Goal: Navigation & Orientation: Find specific page/section

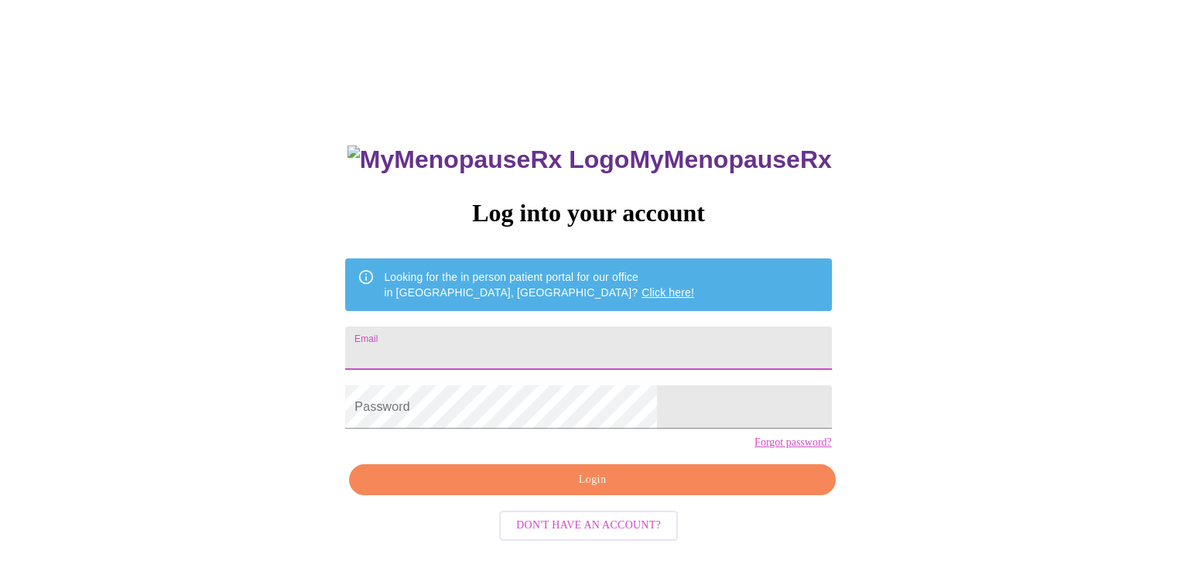
click at [498, 335] on input "Email" at bounding box center [588, 348] width 486 height 43
type input "[EMAIL_ADDRESS][DOMAIN_NAME]"
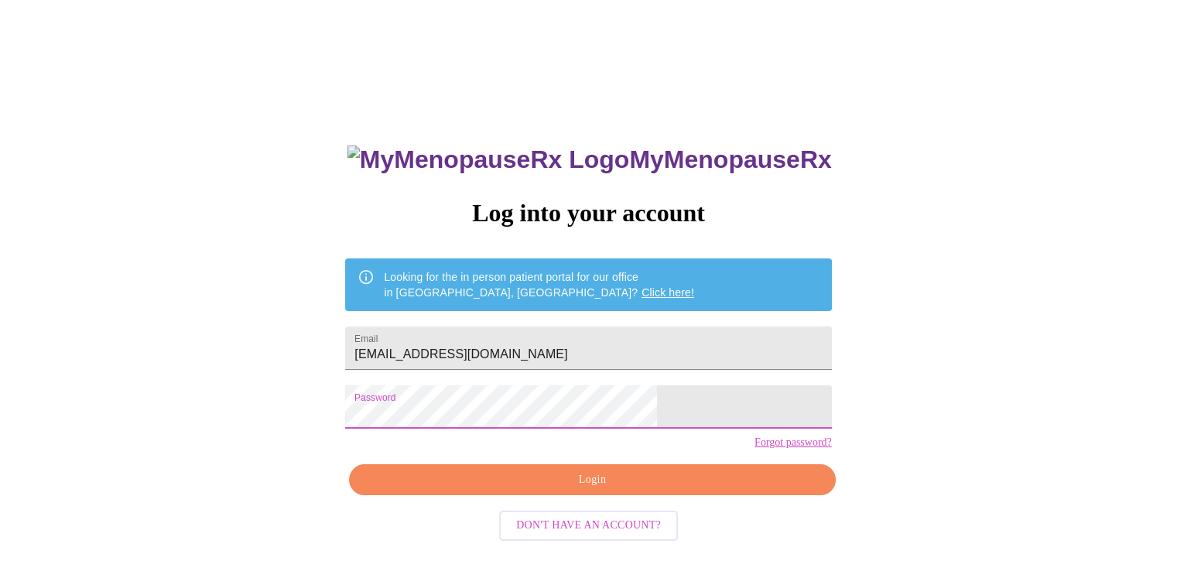
click at [604, 490] on span "Login" at bounding box center [592, 479] width 450 height 19
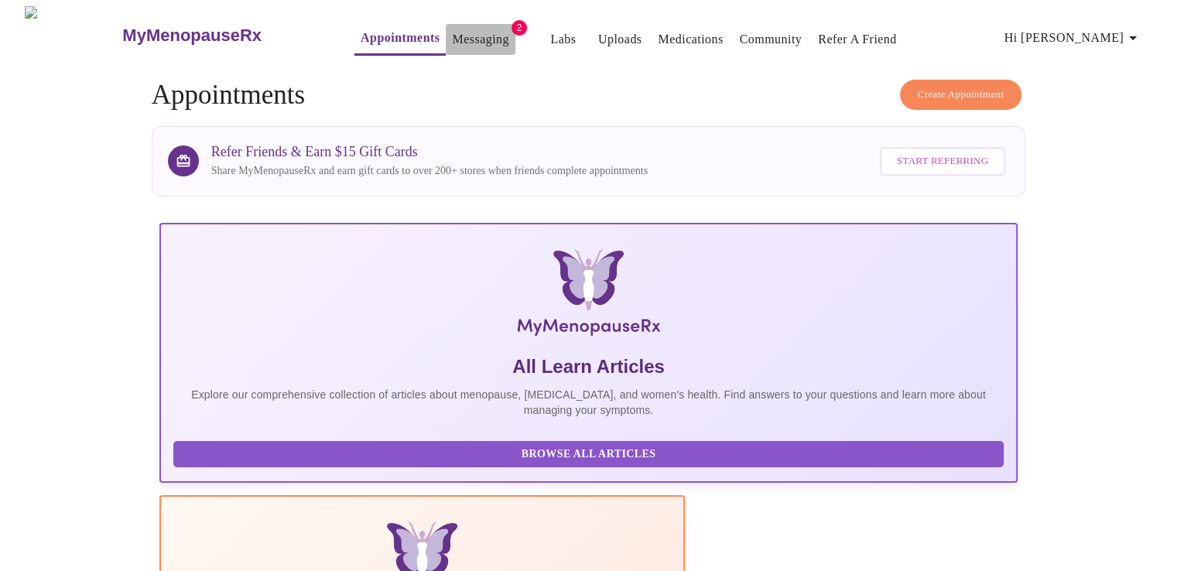
click at [452, 29] on link "Messaging" at bounding box center [480, 40] width 56 height 22
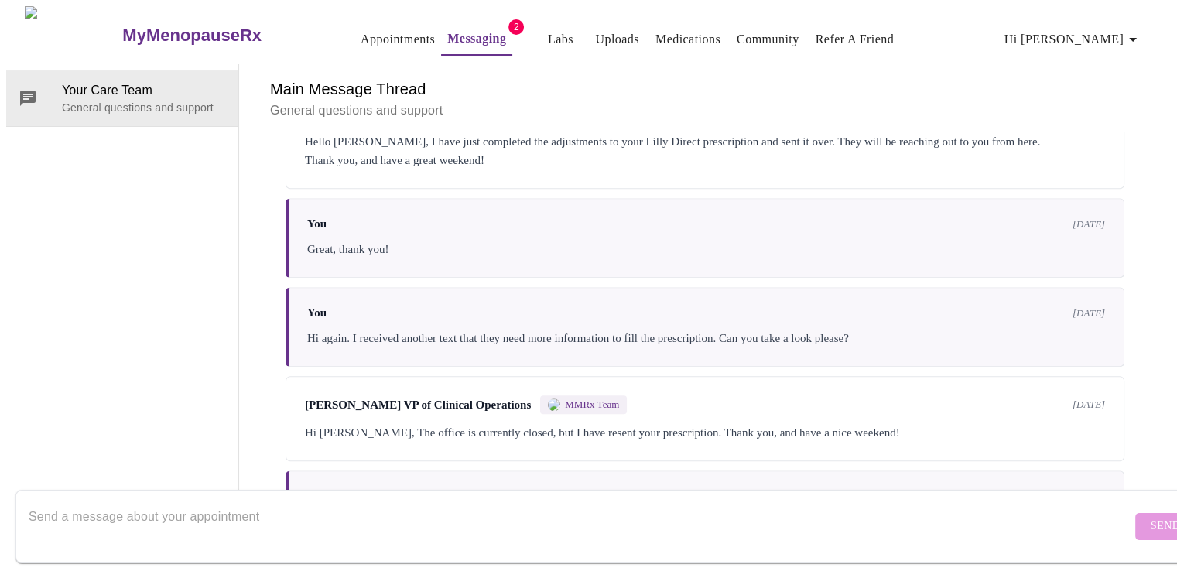
scroll to position [1073, 0]
